Goal: Transaction & Acquisition: Purchase product/service

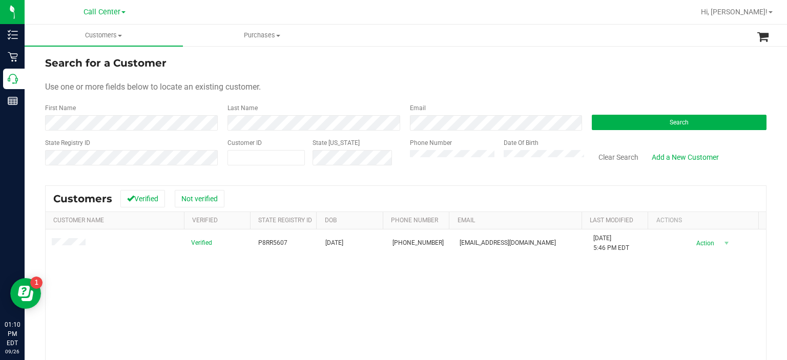
click at [328, 155] on div "State Registry ID Customer ID State [US_STATE] Phone Number Date Of Birth Clear…" at bounding box center [405, 156] width 721 height 36
click at [622, 127] on button "Search" at bounding box center [679, 122] width 175 height 15
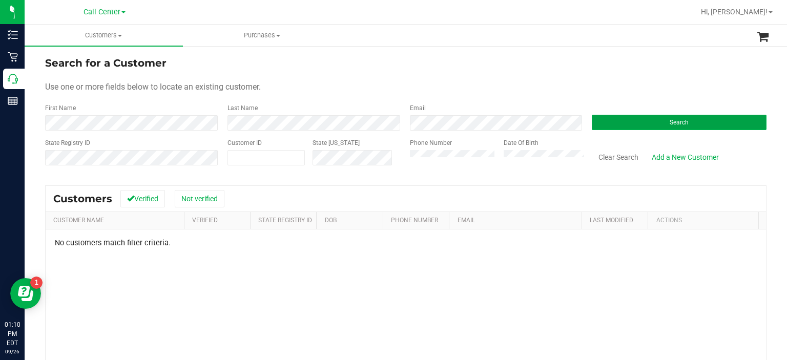
click at [648, 119] on button "Search" at bounding box center [679, 122] width 175 height 15
click at [176, 114] on div "First Name" at bounding box center [132, 116] width 175 height 27
click at [415, 163] on div "Phone Number" at bounding box center [453, 156] width 87 height 36
click at [355, 156] on div "State Registry ID Customer ID State [US_STATE] Phone Number Date Of Birth Clear…" at bounding box center [405, 156] width 721 height 36
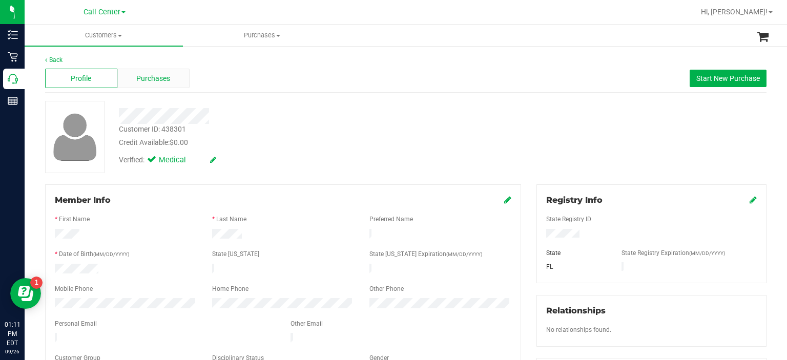
click at [150, 81] on span "Purchases" at bounding box center [153, 78] width 34 height 11
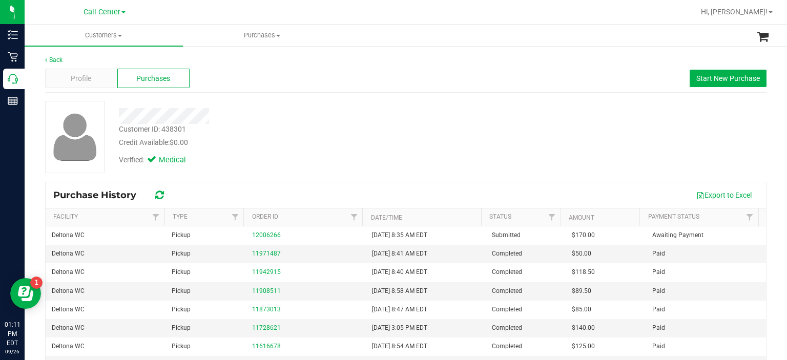
scroll to position [27, 0]
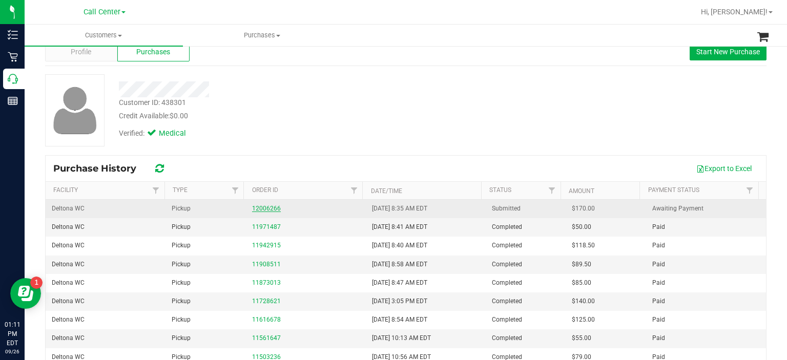
click at [273, 208] on link "12006266" at bounding box center [266, 208] width 29 height 7
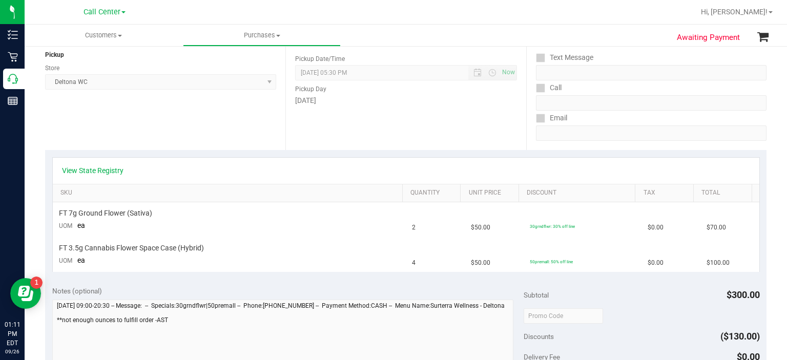
scroll to position [124, 0]
click at [100, 178] on div "View State Registry" at bounding box center [406, 173] width 706 height 26
click at [97, 171] on link "View State Registry" at bounding box center [92, 173] width 61 height 10
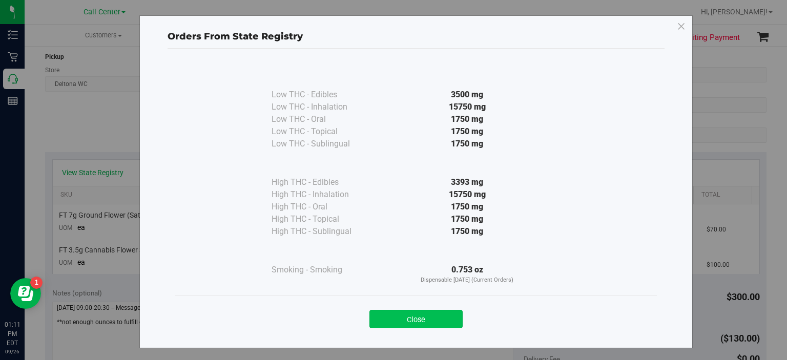
click at [432, 318] on button "Close" at bounding box center [415, 319] width 93 height 18
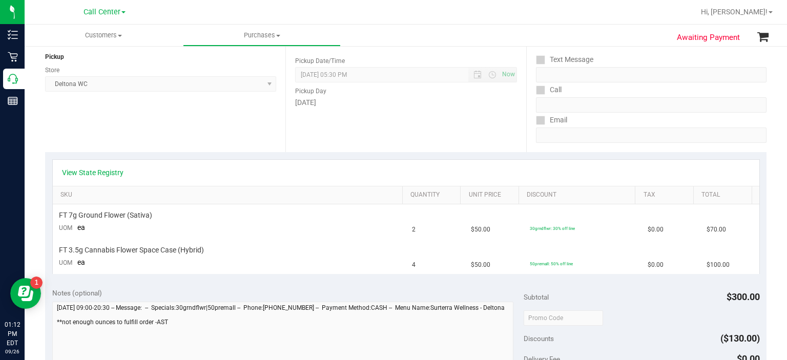
scroll to position [0, 0]
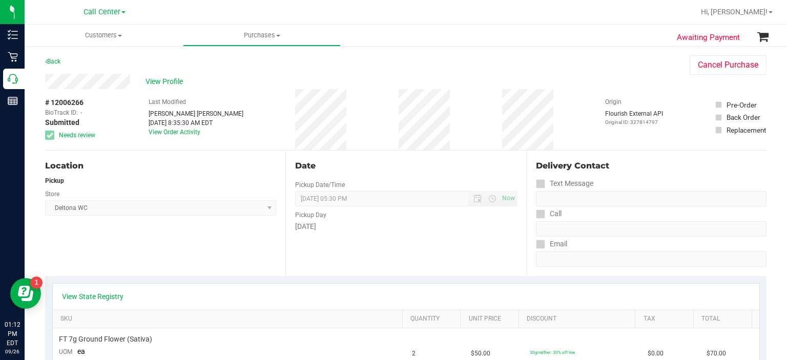
click at [240, 187] on div "Store" at bounding box center [160, 192] width 231 height 15
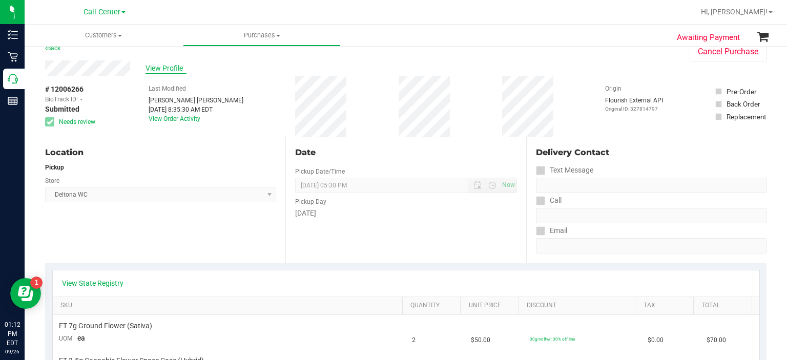
click at [174, 64] on span "View Profile" at bounding box center [165, 68] width 41 height 11
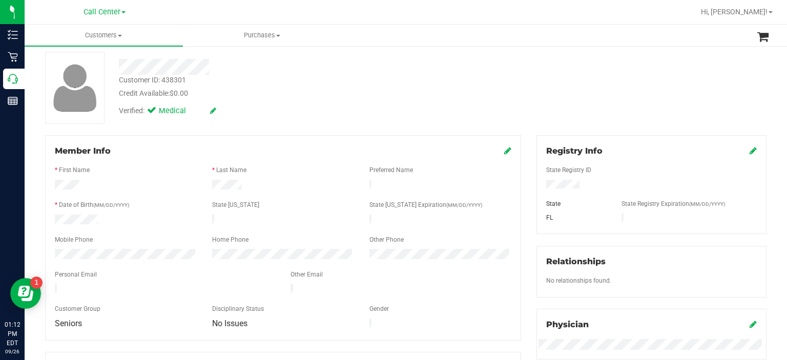
scroll to position [50, 0]
click at [504, 150] on icon at bounding box center [507, 149] width 7 height 8
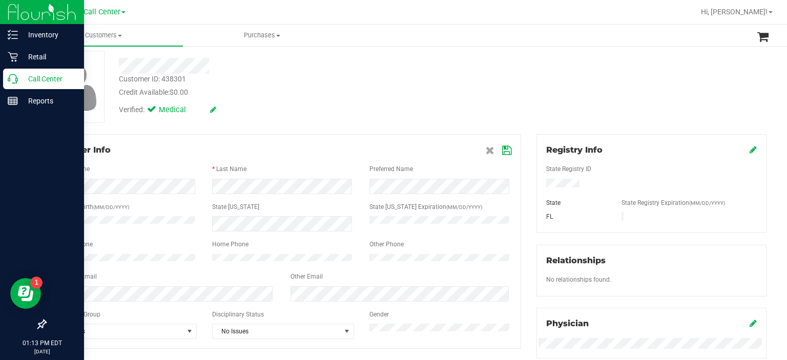
click at [12, 261] on div "Inventory Retail Call Center Reports 01:13 PM EDT [DATE] 09/26 Call Center Hi, …" at bounding box center [393, 180] width 787 height 360
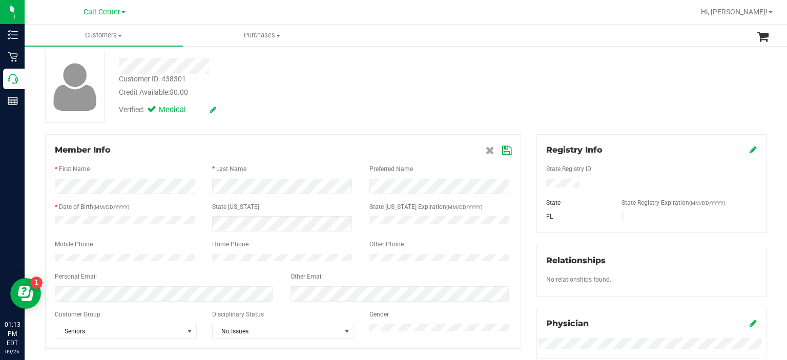
click at [502, 151] on icon at bounding box center [506, 151] width 9 height 8
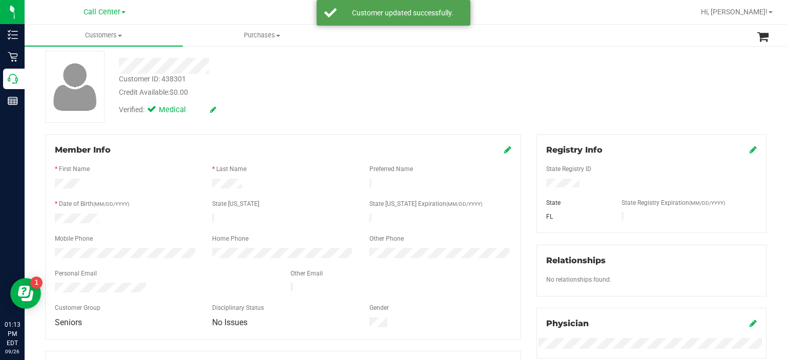
scroll to position [0, 0]
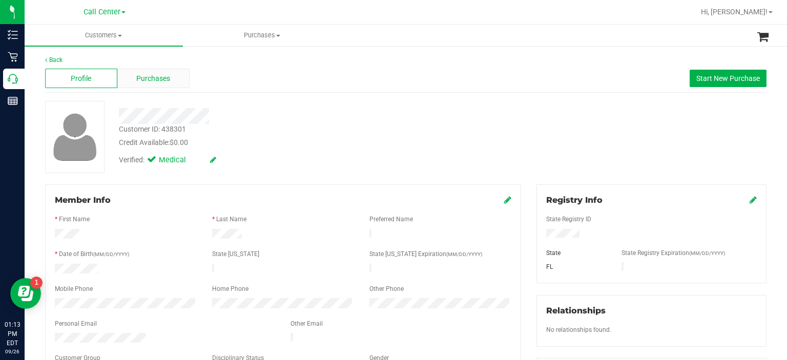
click at [153, 76] on span "Purchases" at bounding box center [153, 78] width 34 height 11
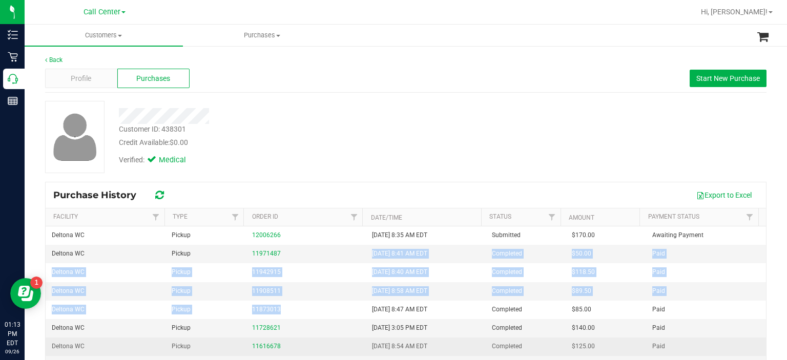
drag, startPoint x: 294, startPoint y: 240, endPoint x: 320, endPoint y: 338, distance: 101.3
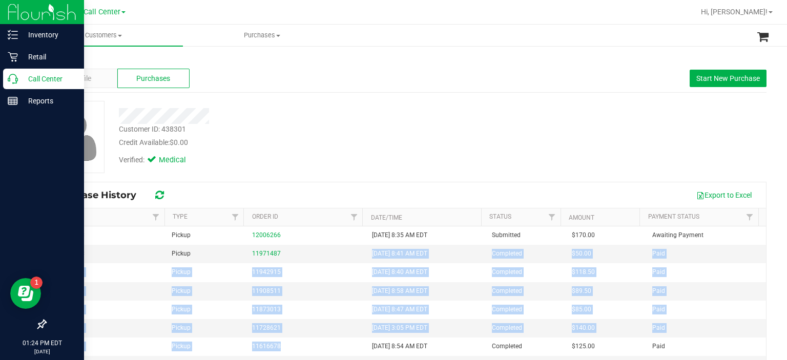
click at [0, 72] on link "Call Center" at bounding box center [42, 80] width 84 height 22
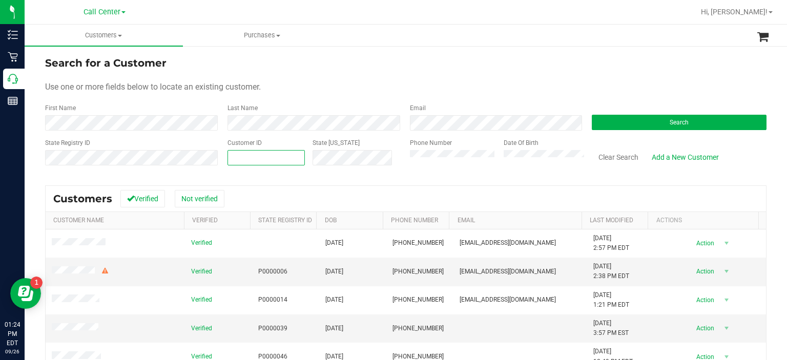
click at [244, 161] on span at bounding box center [266, 157] width 78 height 15
click at [625, 112] on div "Search" at bounding box center [675, 116] width 182 height 27
click at [619, 124] on button "Search" at bounding box center [679, 122] width 175 height 15
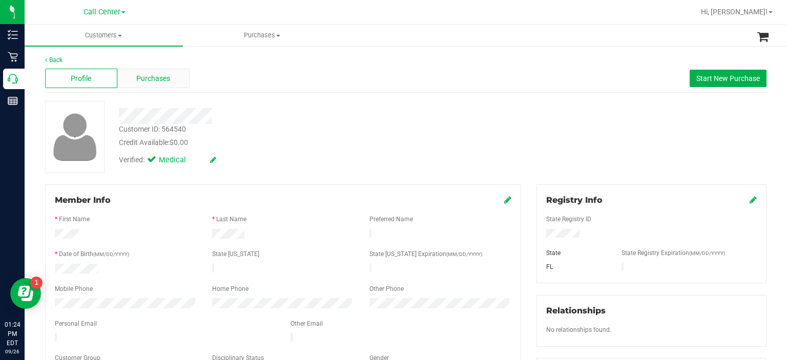
click at [166, 75] on span "Purchases" at bounding box center [153, 78] width 34 height 11
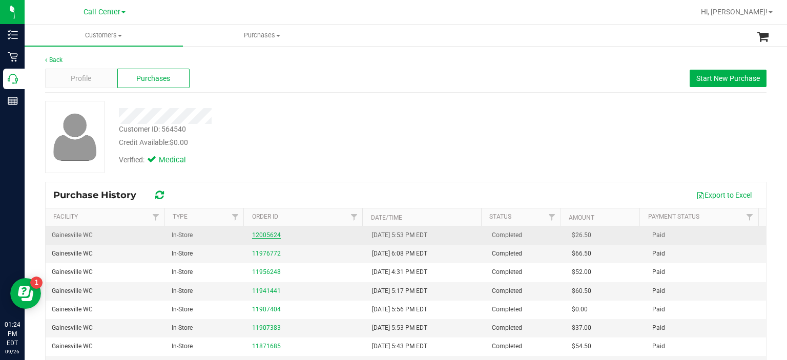
click at [266, 233] on link "12005624" at bounding box center [266, 235] width 29 height 7
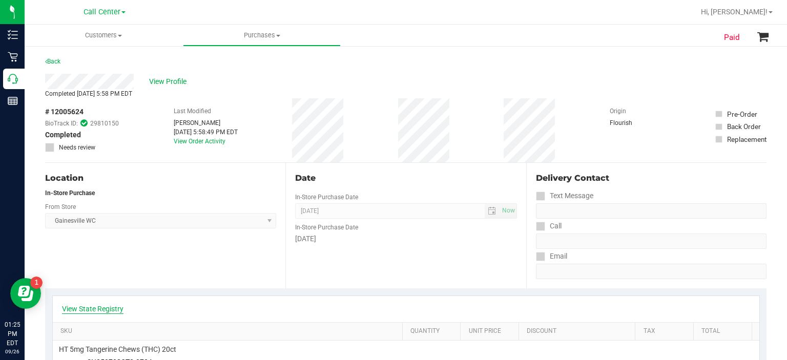
click at [96, 310] on link "View State Registry" at bounding box center [92, 309] width 61 height 10
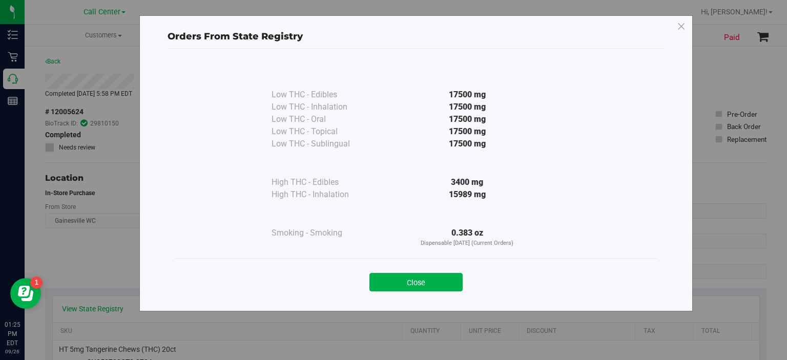
click at [423, 272] on div "Close" at bounding box center [416, 279] width 466 height 26
click at [419, 292] on div "Close" at bounding box center [416, 278] width 482 height 41
click at [418, 292] on div "Close" at bounding box center [416, 278] width 482 height 41
click at [399, 288] on button "Close" at bounding box center [415, 282] width 93 height 18
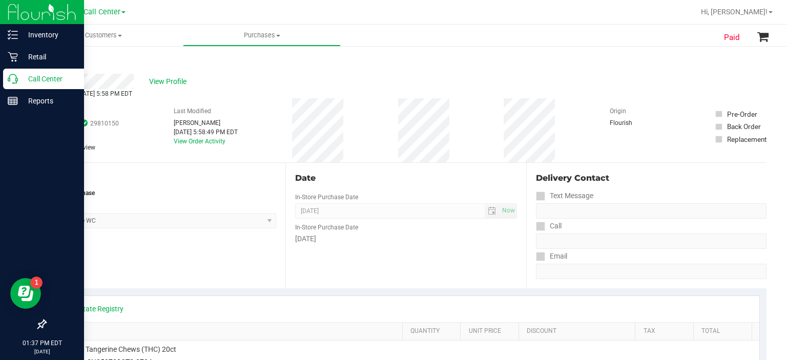
click at [15, 85] on div "Call Center" at bounding box center [43, 79] width 81 height 20
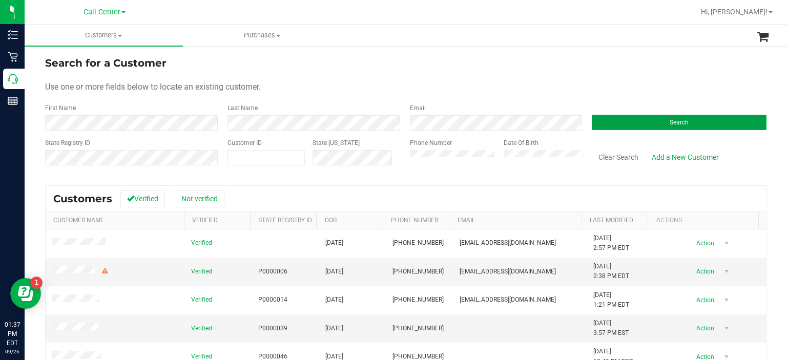
drag, startPoint x: 596, startPoint y: 129, endPoint x: 588, endPoint y: 125, distance: 8.3
click at [592, 125] on button "Search" at bounding box center [679, 122] width 175 height 15
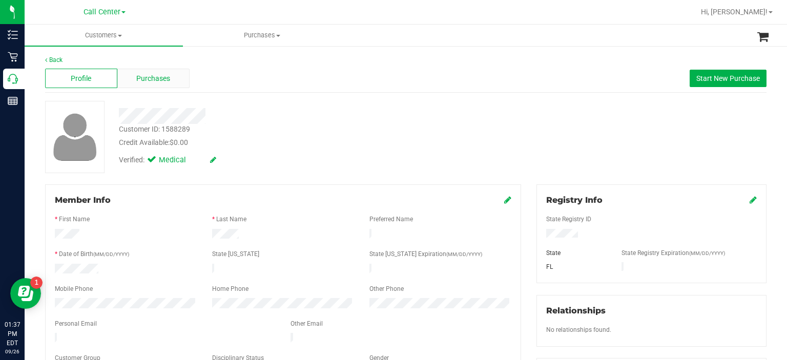
click at [139, 74] on span "Purchases" at bounding box center [153, 78] width 34 height 11
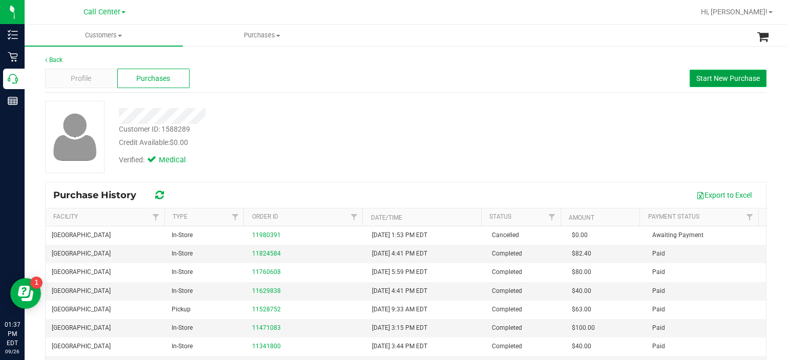
click at [689, 82] on button "Start New Purchase" at bounding box center [727, 78] width 77 height 17
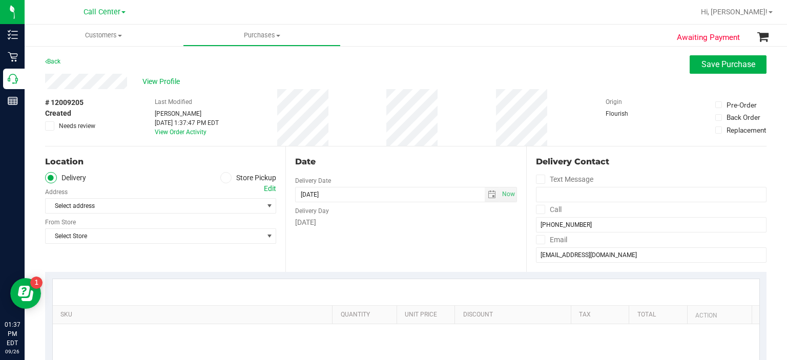
click at [223, 178] on icon at bounding box center [226, 178] width 6 height 0
click at [0, 0] on input "Store Pickup" at bounding box center [0, 0] width 0 height 0
click at [221, 199] on span "Select Store" at bounding box center [154, 206] width 217 height 14
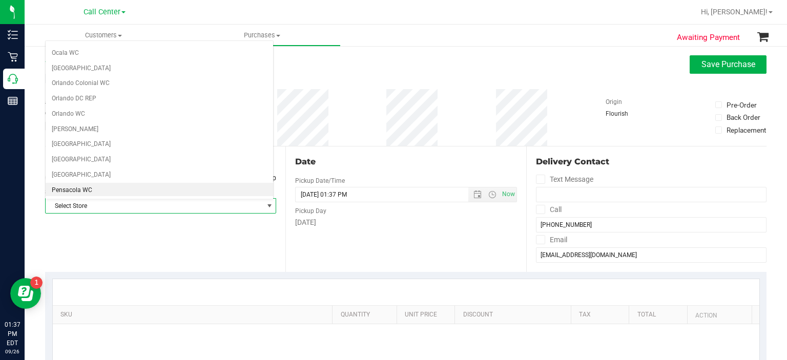
scroll to position [455, 0]
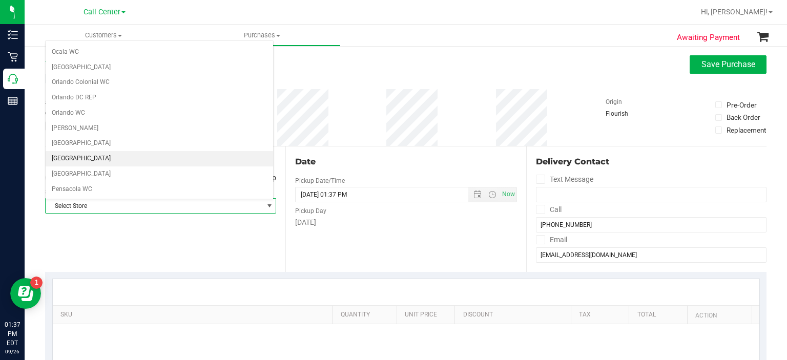
click at [141, 156] on li "[GEOGRAPHIC_DATA]" at bounding box center [159, 158] width 227 height 15
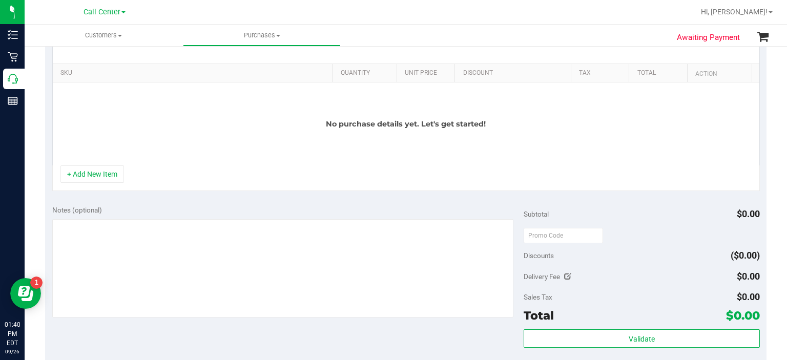
scroll to position [244, 0]
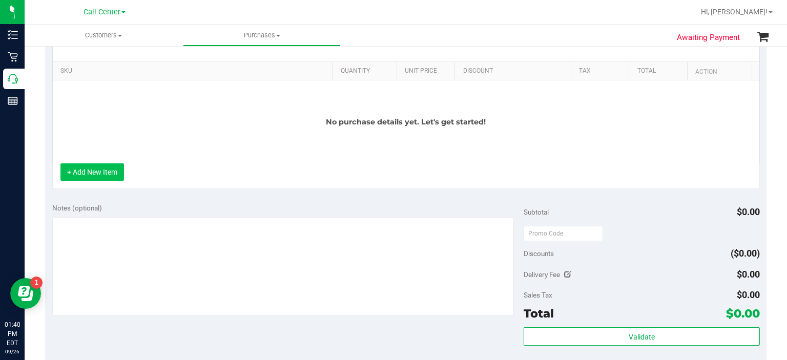
click at [113, 169] on button "+ Add New Item" at bounding box center [92, 171] width 64 height 17
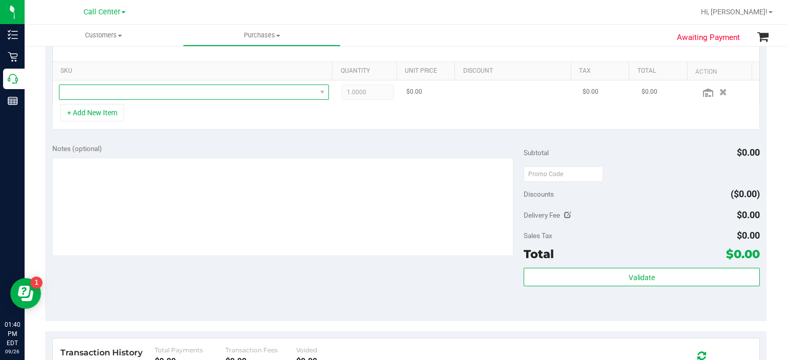
click at [122, 93] on span "NO DATA FOUND" at bounding box center [187, 92] width 257 height 14
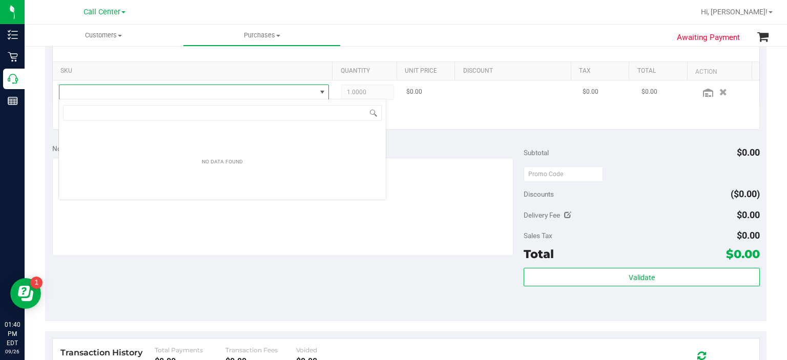
scroll to position [15, 264]
type input "melon collie"
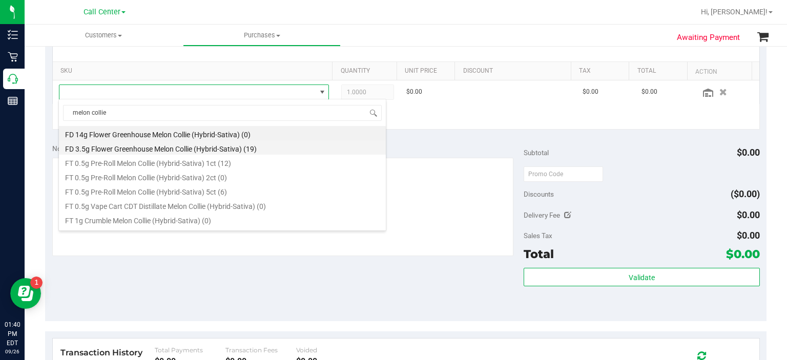
click at [155, 147] on li "FD 3.5g Flower Greenhouse Melon Collie (Hybrid-Sativa) (19)" at bounding box center [222, 147] width 327 height 14
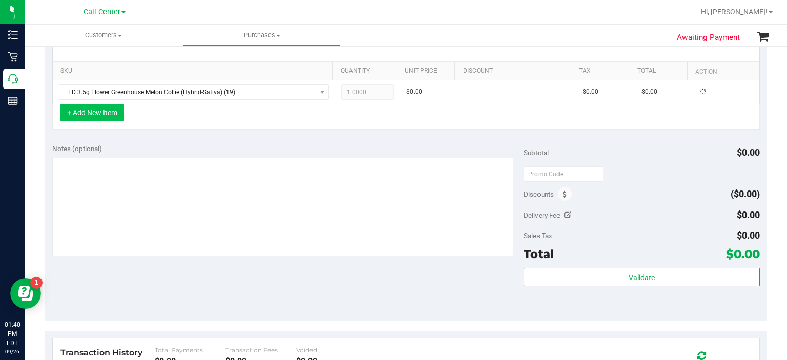
click at [90, 114] on button "+ Add New Item" at bounding box center [92, 112] width 64 height 17
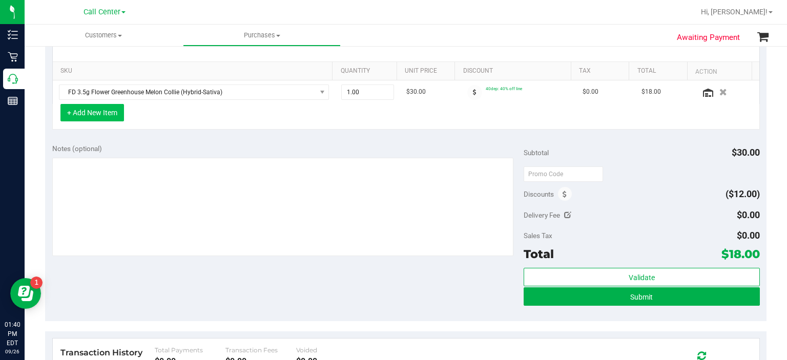
click at [103, 112] on button "+ Add New Item" at bounding box center [92, 112] width 64 height 17
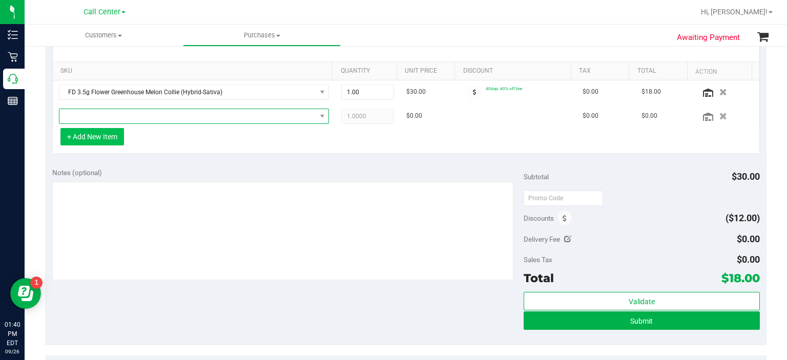
click at [103, 112] on span "NO DATA FOUND" at bounding box center [187, 116] width 257 height 14
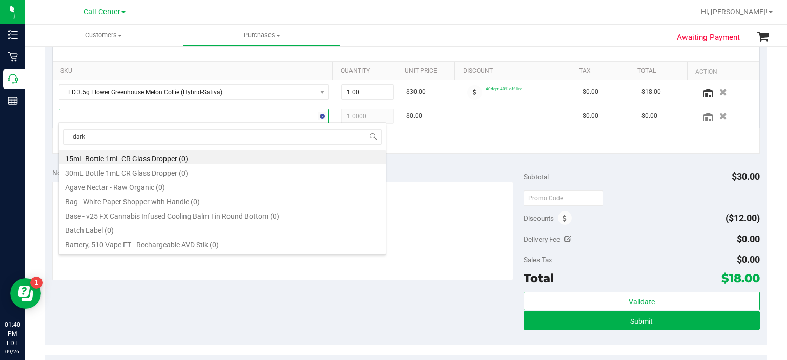
type input "dark c"
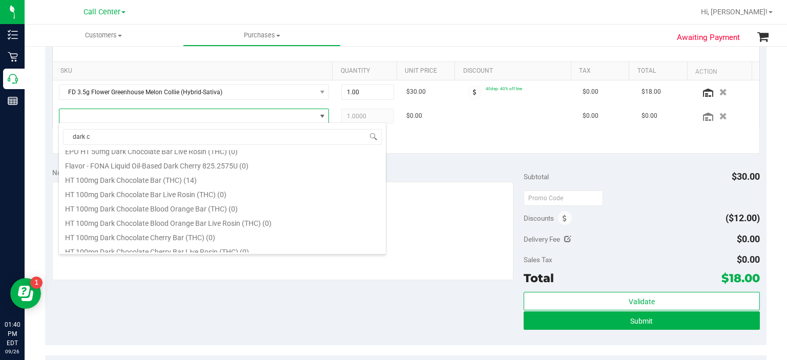
scroll to position [138, 0]
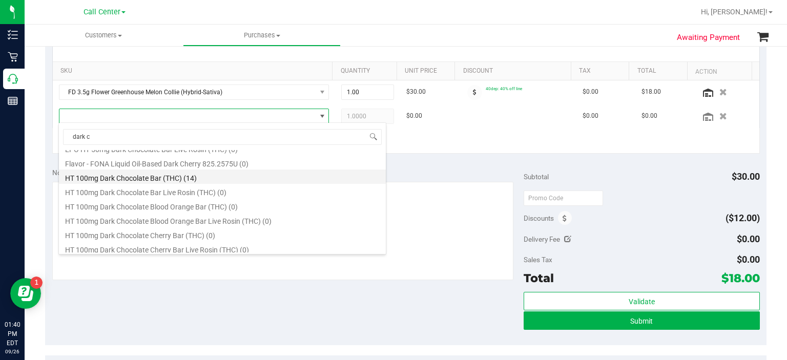
click at [170, 176] on li "HT 100mg Dark Chocolate Bar (THC) (14)" at bounding box center [222, 177] width 327 height 14
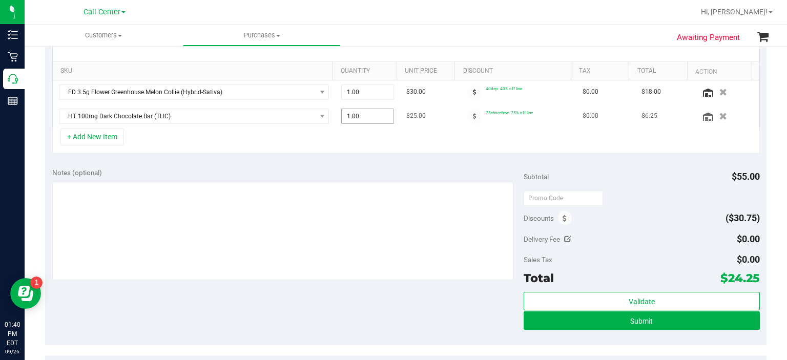
click at [363, 120] on span "1.00 1" at bounding box center [367, 116] width 53 height 15
type input "3"
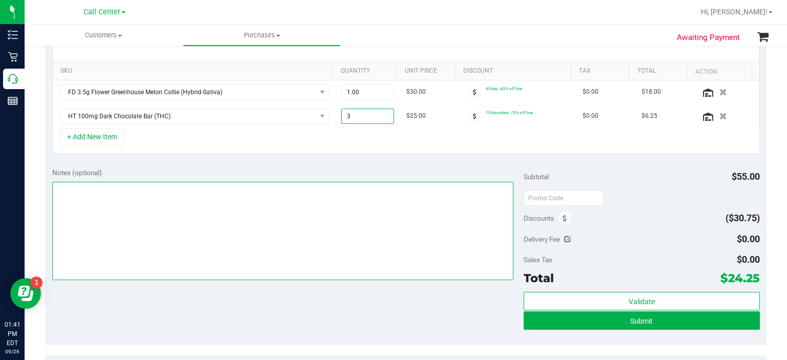
type input "3.00"
click at [331, 206] on textarea at bounding box center [283, 231] width 462 height 98
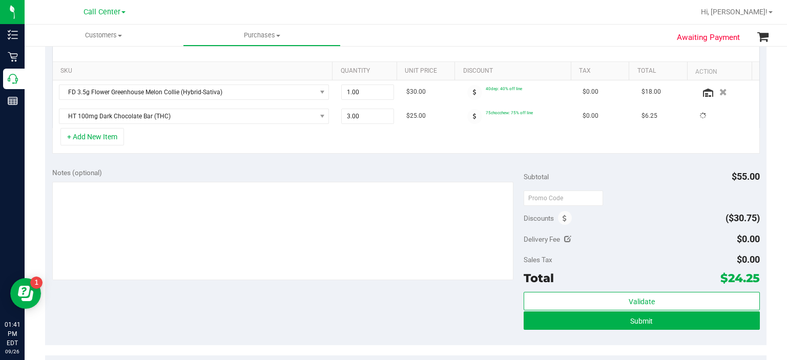
click at [100, 146] on div "+ Add New Item" at bounding box center [405, 141] width 707 height 26
click at [100, 138] on button "+ Add New Item" at bounding box center [92, 136] width 64 height 17
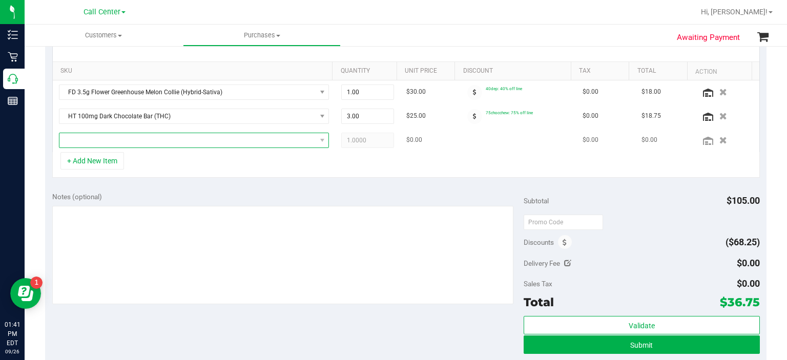
click at [106, 138] on span "NO DATA FOUND" at bounding box center [187, 140] width 257 height 14
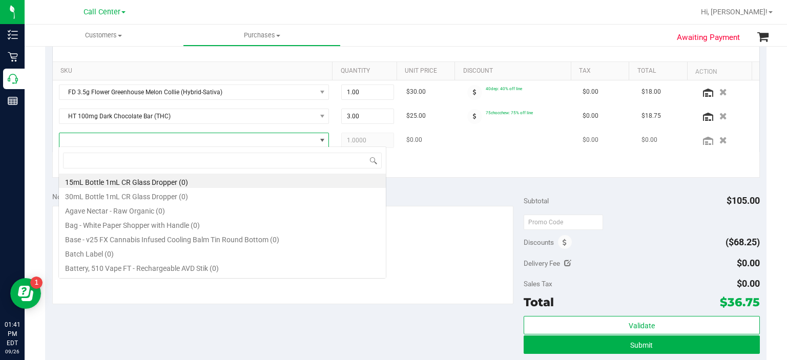
scroll to position [15, 264]
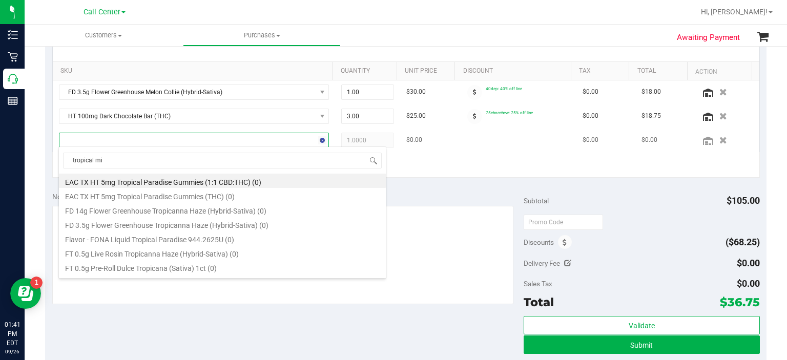
type input "tropical mix"
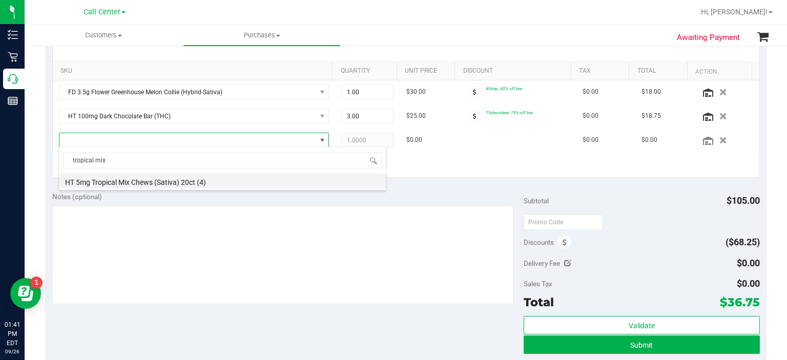
click at [169, 180] on li "HT 5mg Tropical Mix Chews (Sativa) 20ct (4)" at bounding box center [222, 181] width 327 height 14
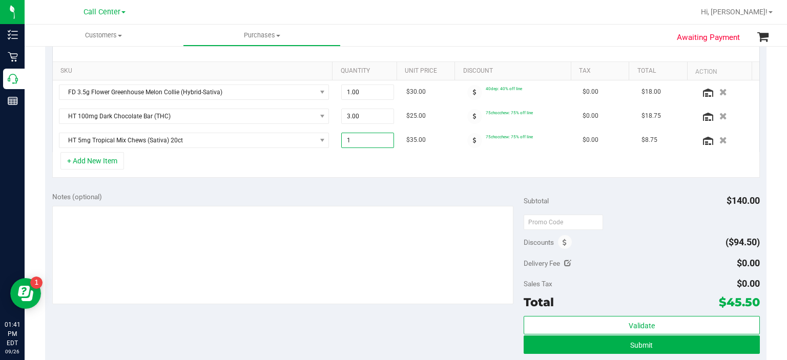
click at [354, 137] on span "1.00 1" at bounding box center [367, 140] width 53 height 15
type input "4"
type input "4.00"
click at [328, 172] on div "+ Add New Item" at bounding box center [405, 165] width 707 height 26
click at [113, 154] on button "+ Add New Item" at bounding box center [92, 160] width 64 height 17
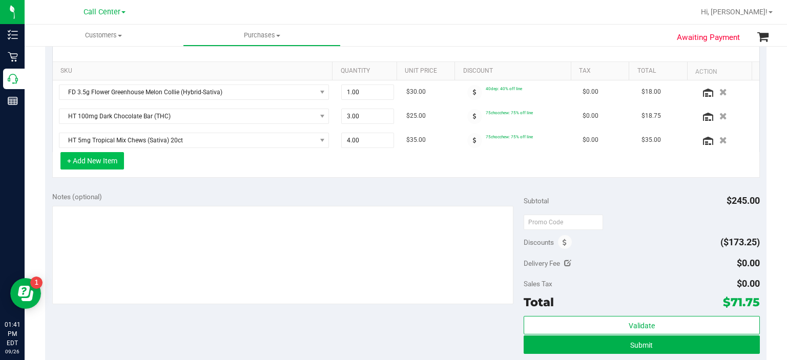
click at [119, 160] on button "+ Add New Item" at bounding box center [92, 160] width 64 height 17
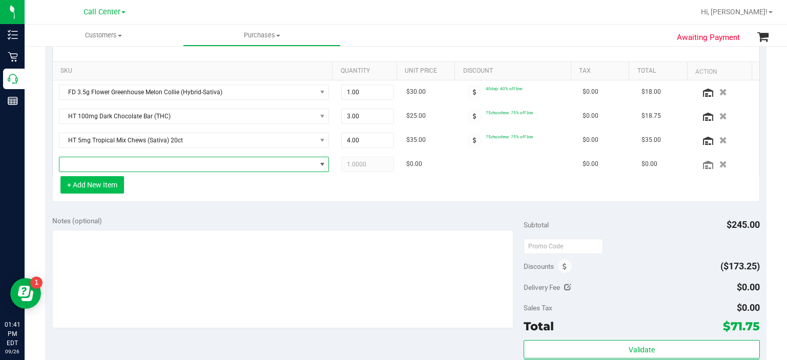
click at [119, 160] on span "NO DATA FOUND" at bounding box center [187, 164] width 257 height 14
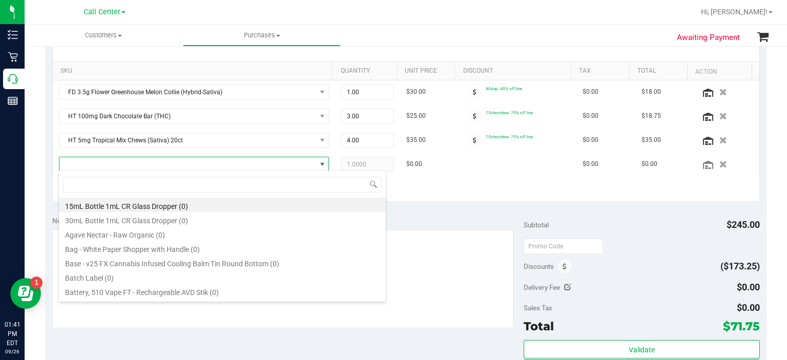
scroll to position [15, 261]
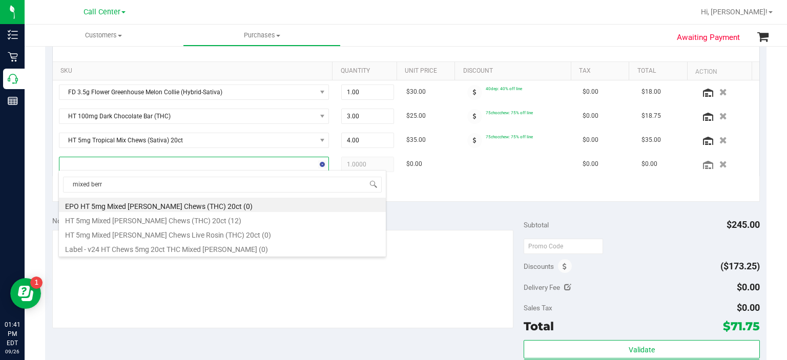
type input "mixed [PERSON_NAME]"
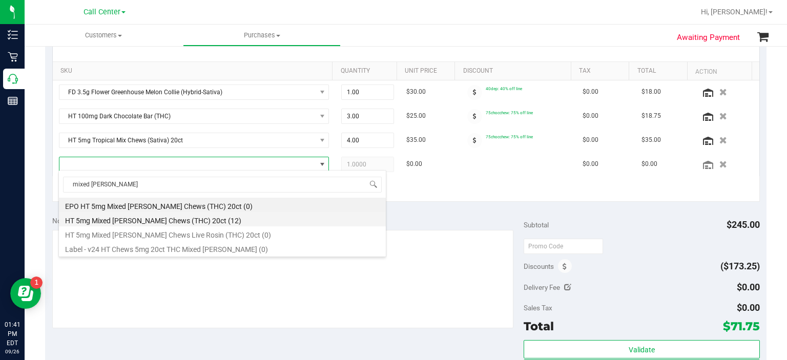
click at [149, 221] on li "HT 5mg Mixed [PERSON_NAME] Chews (THC) 20ct (12)" at bounding box center [222, 219] width 327 height 14
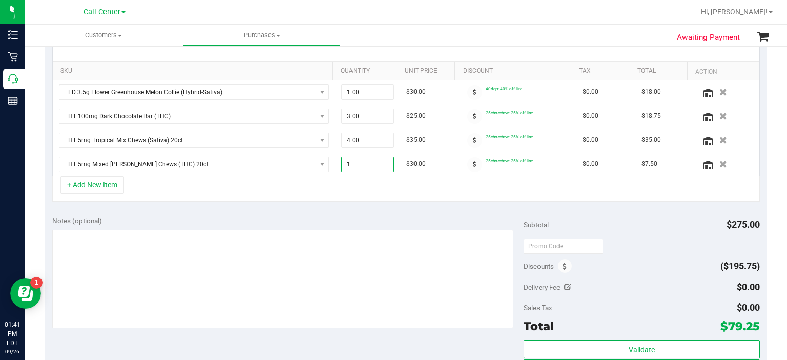
click at [361, 161] on span "1.00 1" at bounding box center [367, 164] width 53 height 15
type input "4"
type input "4.00"
click at [352, 193] on div "+ Add New Item" at bounding box center [405, 189] width 707 height 26
click at [109, 177] on button "+ Add New Item" at bounding box center [92, 184] width 64 height 17
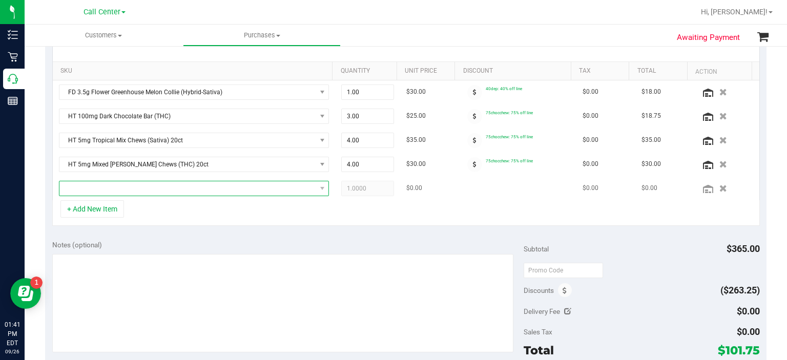
click at [116, 181] on span "NO DATA FOUND" at bounding box center [187, 188] width 257 height 14
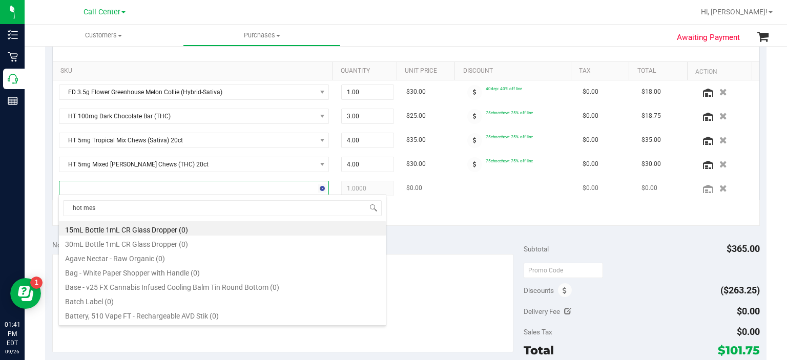
type input "hot mess"
click at [161, 224] on li "FD 3.5g Flower Greenhouse Hot Mess (Hybrid) (16)" at bounding box center [222, 228] width 327 height 14
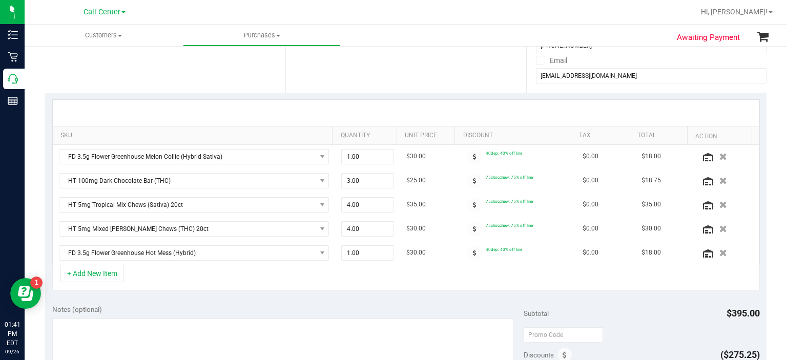
scroll to position [178, 0]
click at [79, 274] on button "+ Add New Item" at bounding box center [92, 274] width 64 height 17
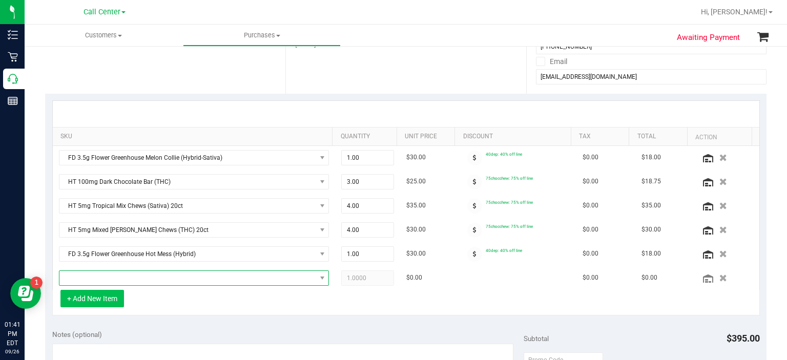
click at [79, 274] on span "NO DATA FOUND" at bounding box center [187, 278] width 257 height 14
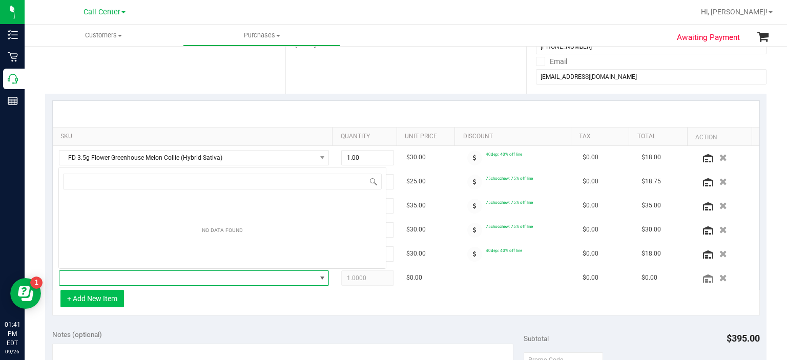
scroll to position [15, 261]
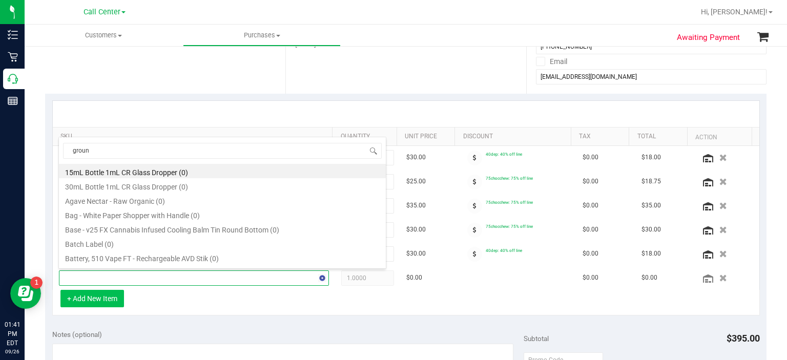
type input "ground"
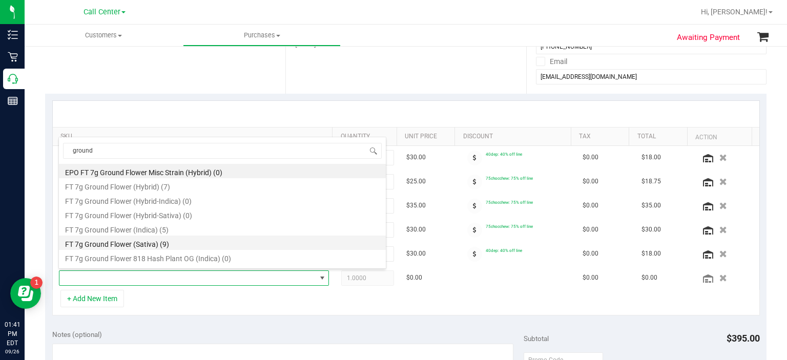
click at [142, 249] on li "FT 7g Ground Flower (Sativa) (9)" at bounding box center [222, 243] width 327 height 14
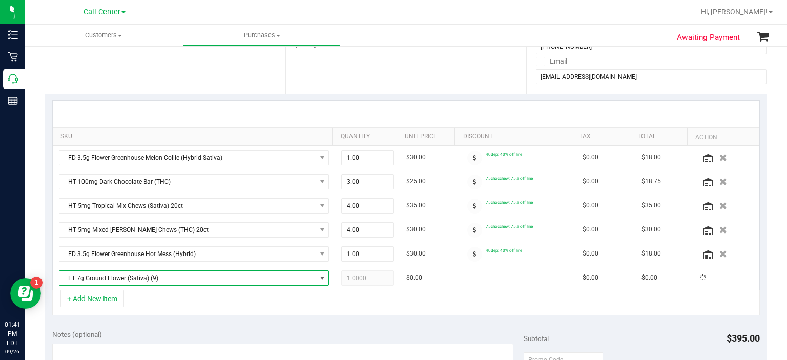
click at [368, 329] on div "Notes (optional)" at bounding box center [288, 334] width 472 height 10
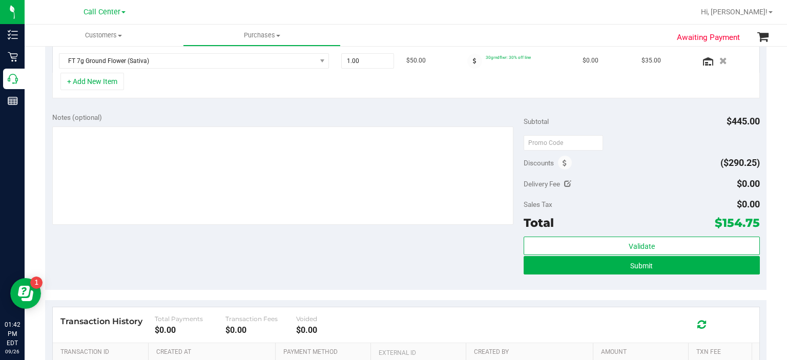
scroll to position [388, 0]
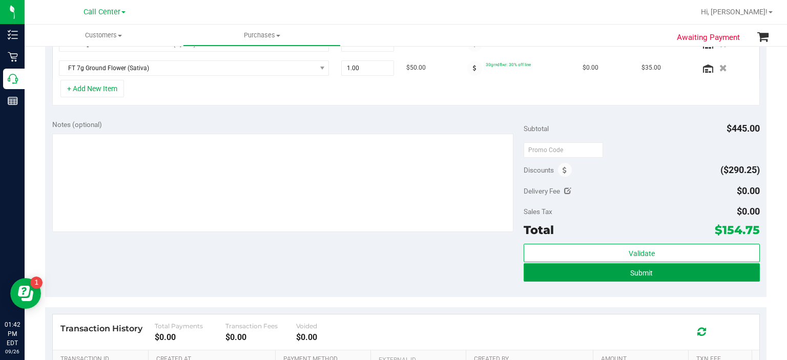
click at [553, 277] on button "Submit" at bounding box center [642, 272] width 236 height 18
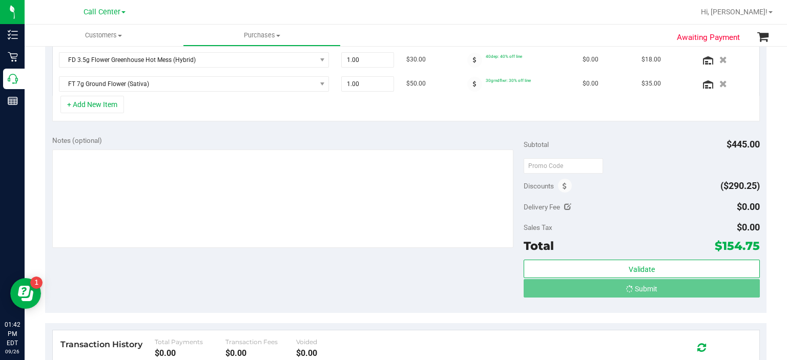
scroll to position [357, 0]
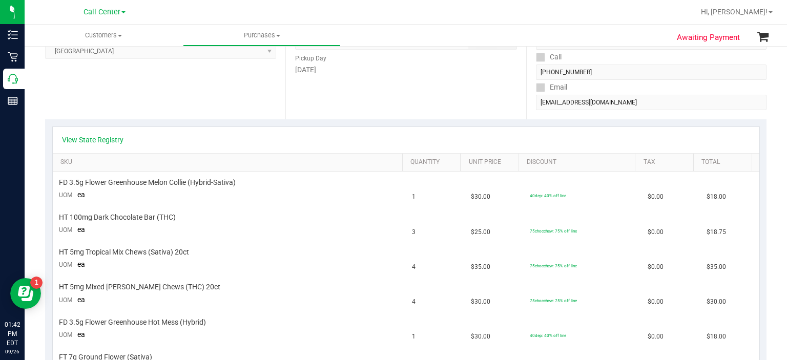
scroll to position [155, 0]
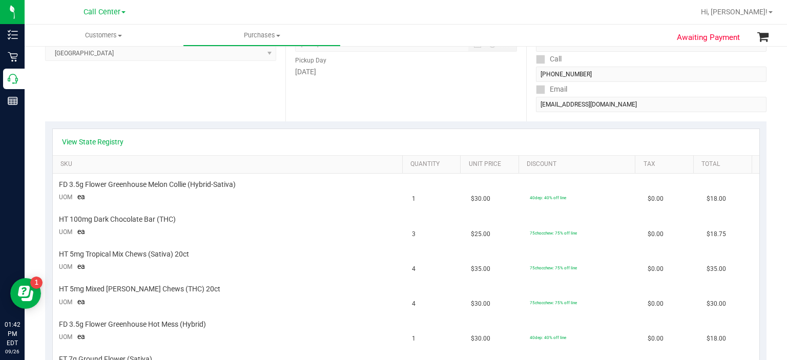
click at [109, 147] on div "View State Registry" at bounding box center [406, 142] width 706 height 26
click at [107, 147] on div "View State Registry" at bounding box center [406, 142] width 706 height 26
click at [107, 145] on link "View State Registry" at bounding box center [92, 142] width 61 height 10
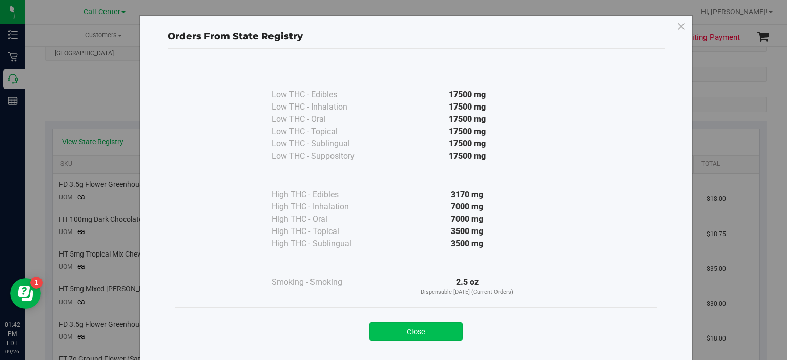
click at [422, 329] on button "Close" at bounding box center [415, 331] width 93 height 18
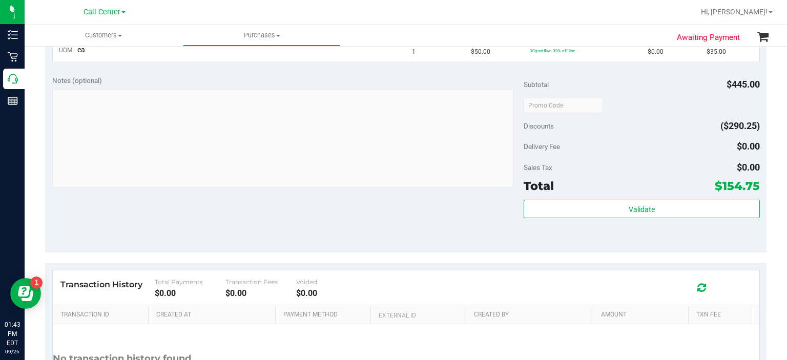
scroll to position [478, 0]
